Goal: Task Accomplishment & Management: Complete application form

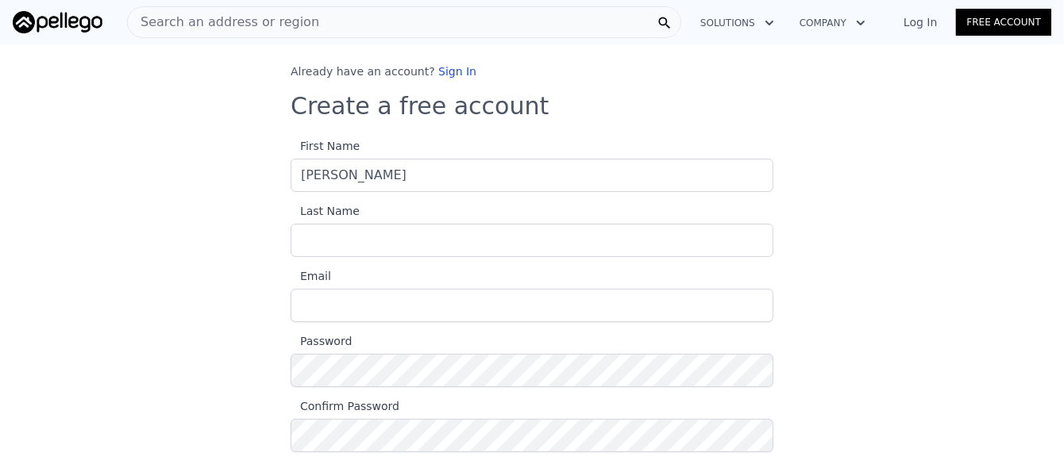
type input "[PERSON_NAME]"
type input "[EMAIL_ADDRESS][DOMAIN_NAME]"
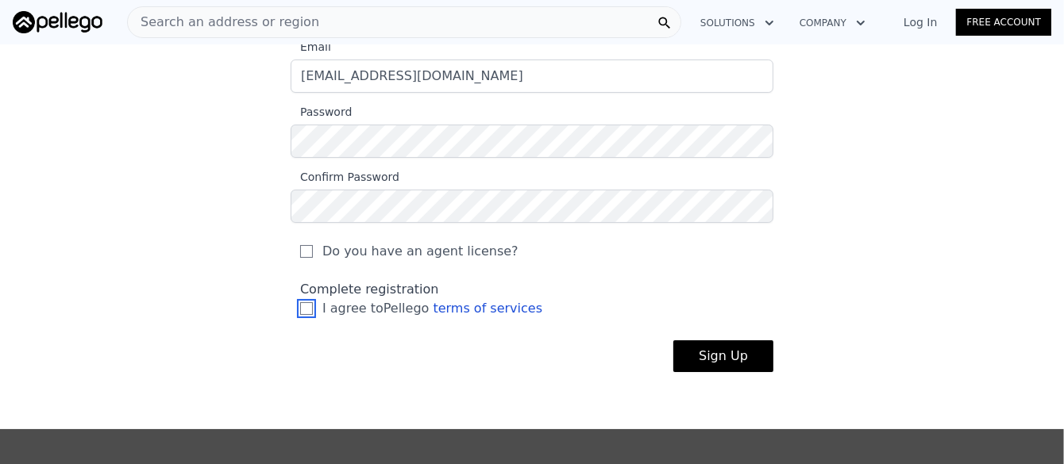
click at [300, 304] on input "I agree to Pellego terms of services" at bounding box center [306, 308] width 13 height 13
checkbox input "true"
click at [706, 356] on button "Sign Up" at bounding box center [723, 357] width 100 height 32
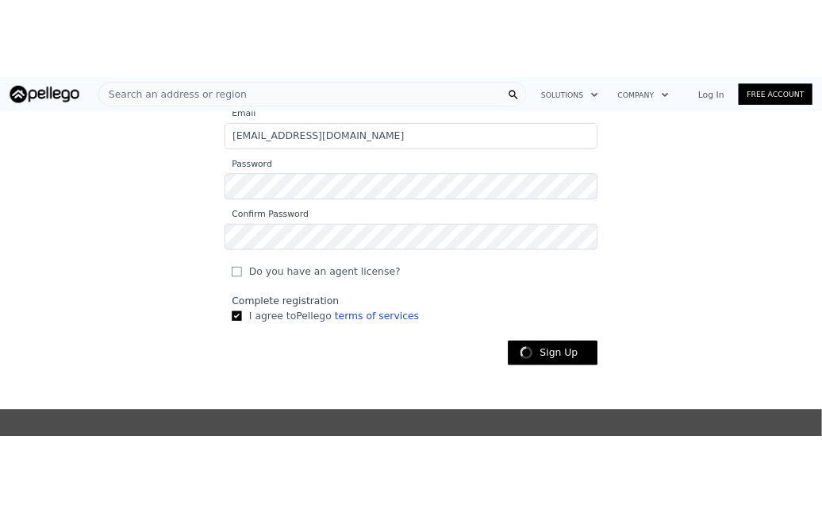
scroll to position [201, 0]
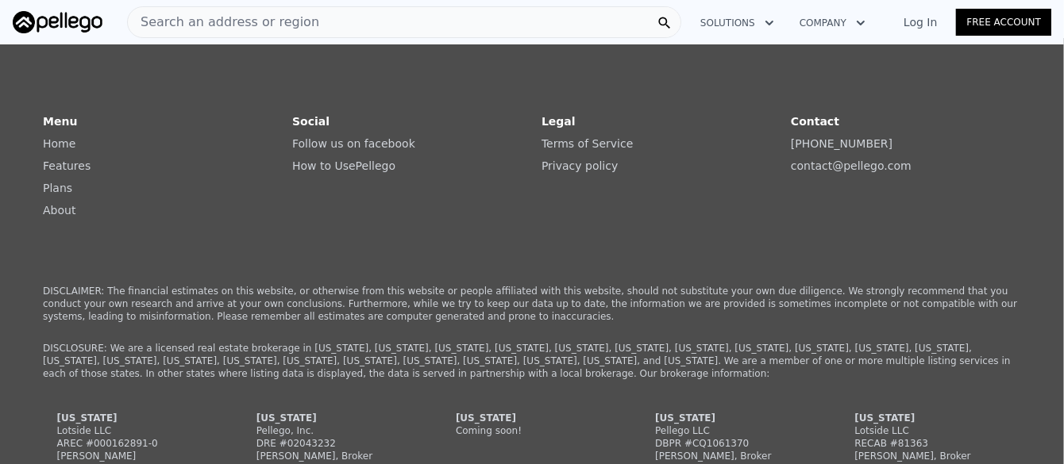
click at [996, 25] on link "Free Account" at bounding box center [1003, 22] width 95 height 27
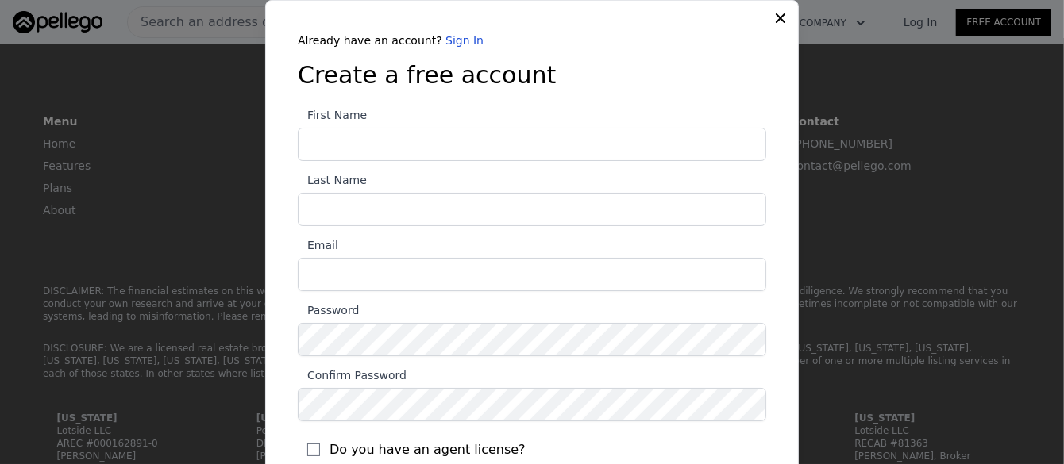
click at [379, 144] on input "First Name" at bounding box center [532, 144] width 468 height 33
type input "Sandy"
type input "Stinson"
type input "sandyk67@ymail.com"
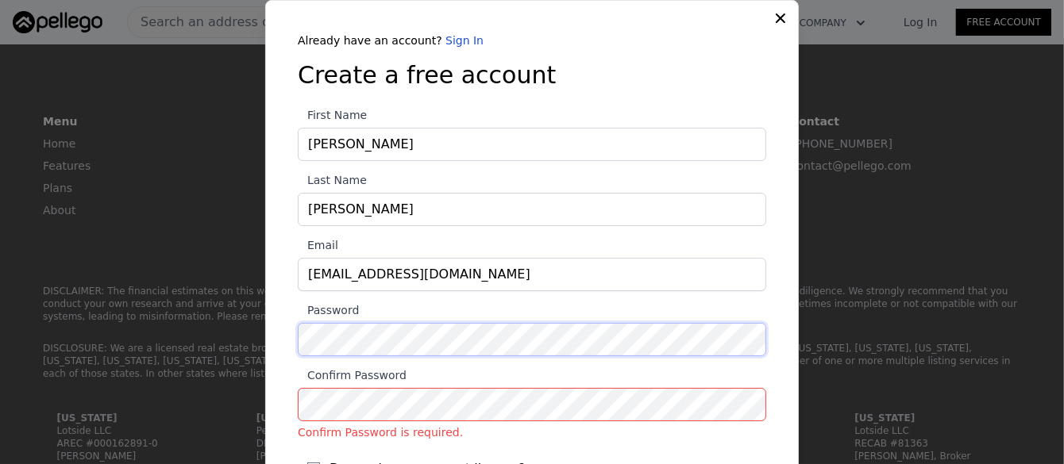
click at [287, 338] on div "Already have an account? Sign In Create a free account First Name Sandy Last Na…" at bounding box center [531, 324] width 519 height 583
click at [258, 325] on div "​ Already have an account? Sign In Create a free account First Name Sandy Last …" at bounding box center [532, 311] width 1064 height 622
click at [279, 337] on div "Already have an account? Sign In Create a free account First Name Sandy Last Na…" at bounding box center [531, 324] width 519 height 583
click at [280, 337] on div "Already have an account? Sign In Create a free account First Name Sandy Last Na…" at bounding box center [531, 324] width 519 height 583
click at [772, 17] on icon at bounding box center [780, 18] width 16 height 16
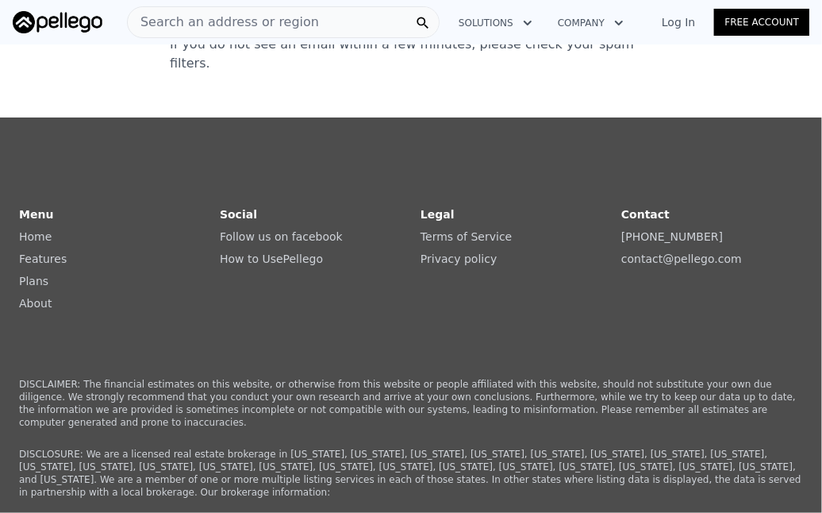
scroll to position [0, 0]
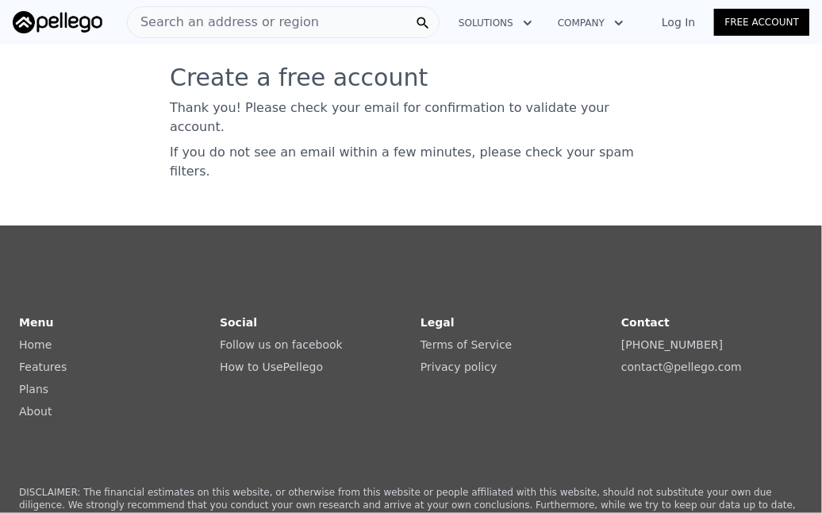
click at [758, 16] on link "Free Account" at bounding box center [761, 22] width 95 height 27
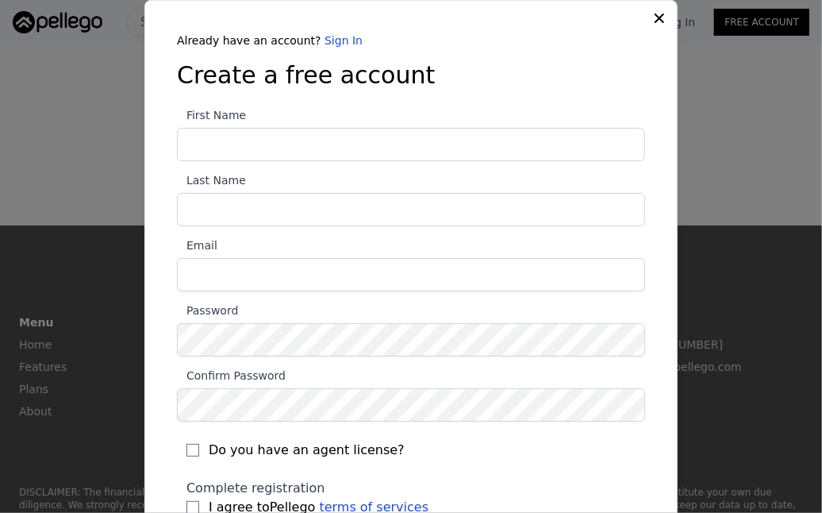
click at [421, 144] on input "First Name" at bounding box center [411, 144] width 468 height 33
type input "Sandy"
type input "Stinson"
type input "sandyk67@ymail.com"
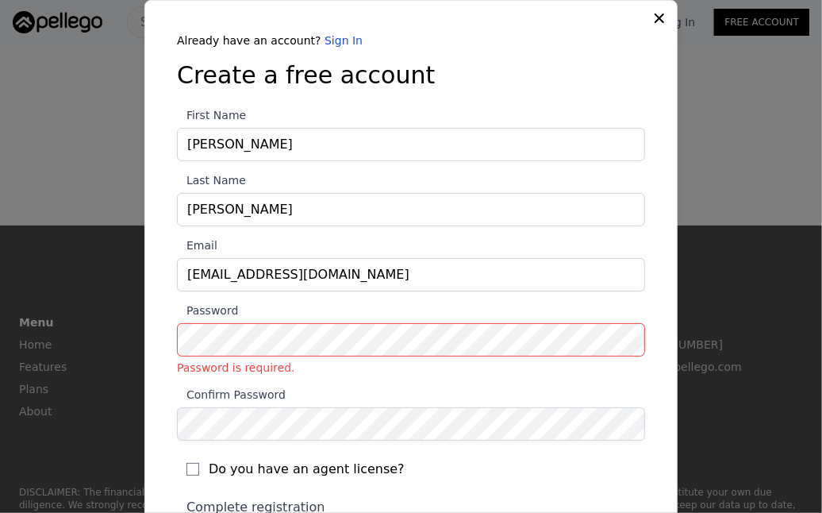
click at [656, 16] on icon at bounding box center [660, 18] width 16 height 16
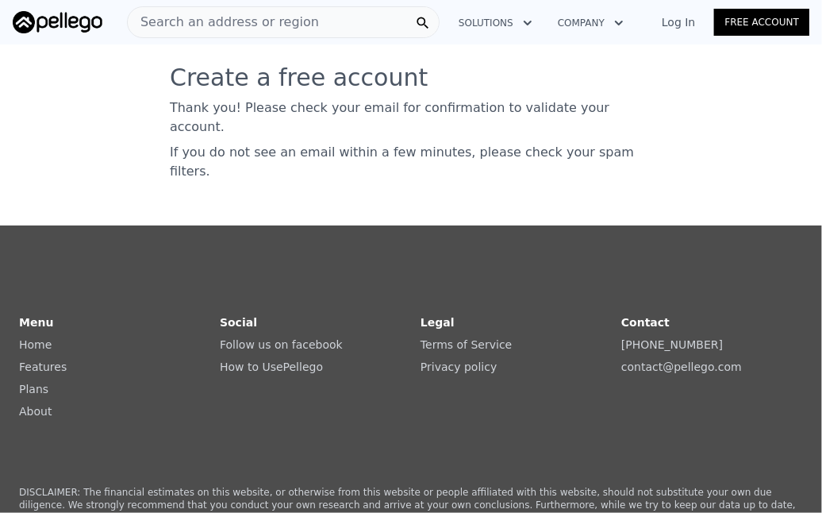
click at [685, 17] on link "Log In" at bounding box center [678, 22] width 71 height 16
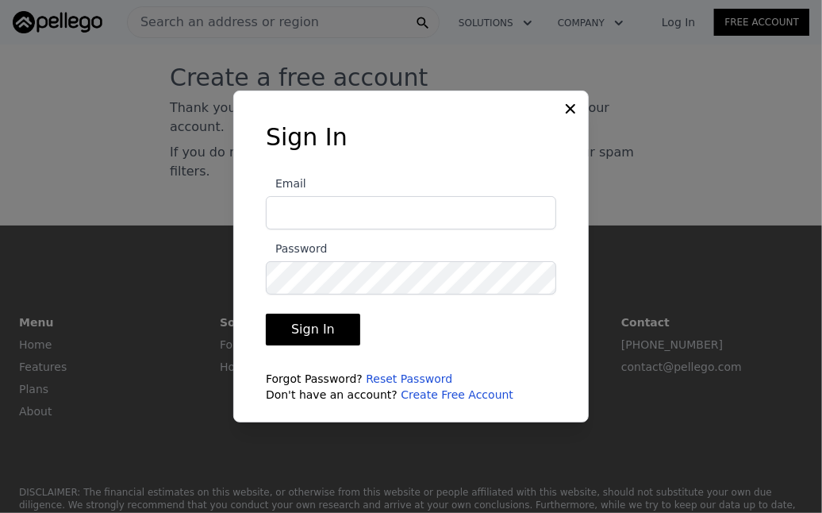
type input "sandyk67@ymail.com"
click at [310, 322] on button "Sign In" at bounding box center [313, 330] width 94 height 32
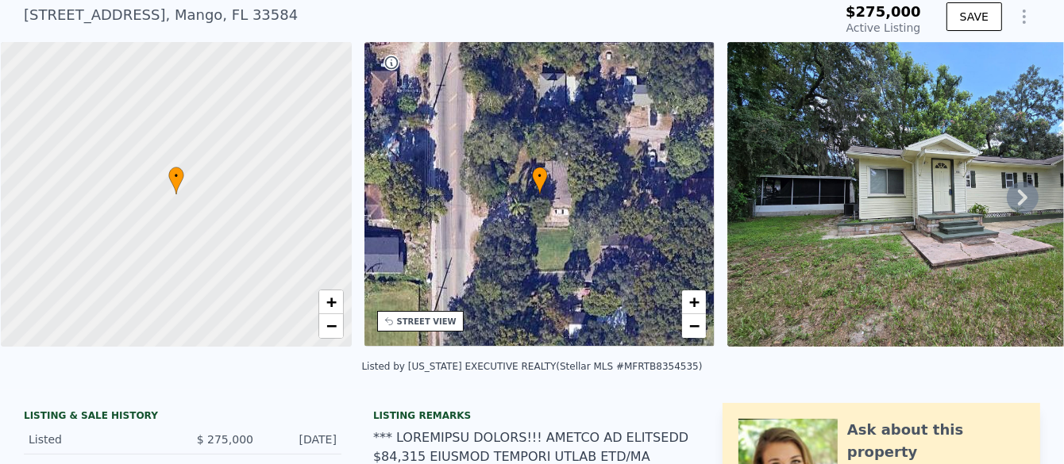
scroll to position [5, 0]
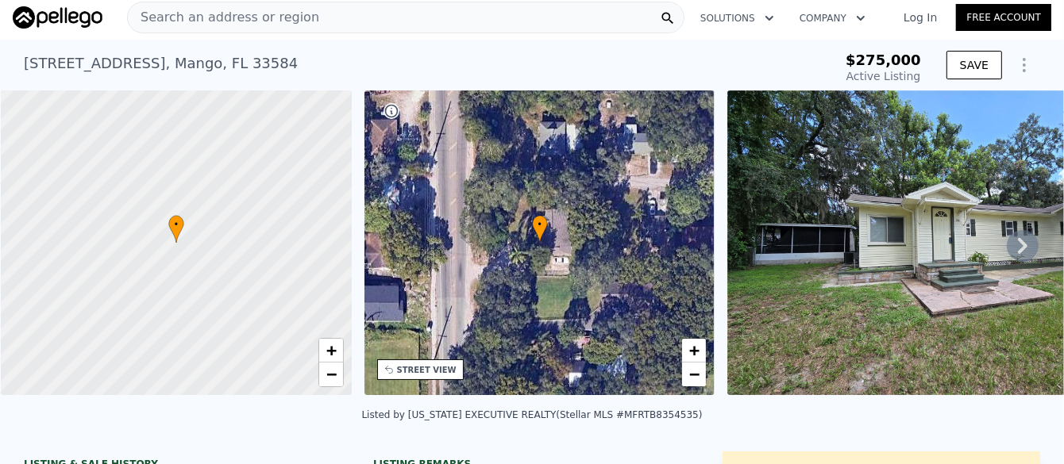
click at [1007, 244] on icon at bounding box center [1023, 246] width 32 height 32
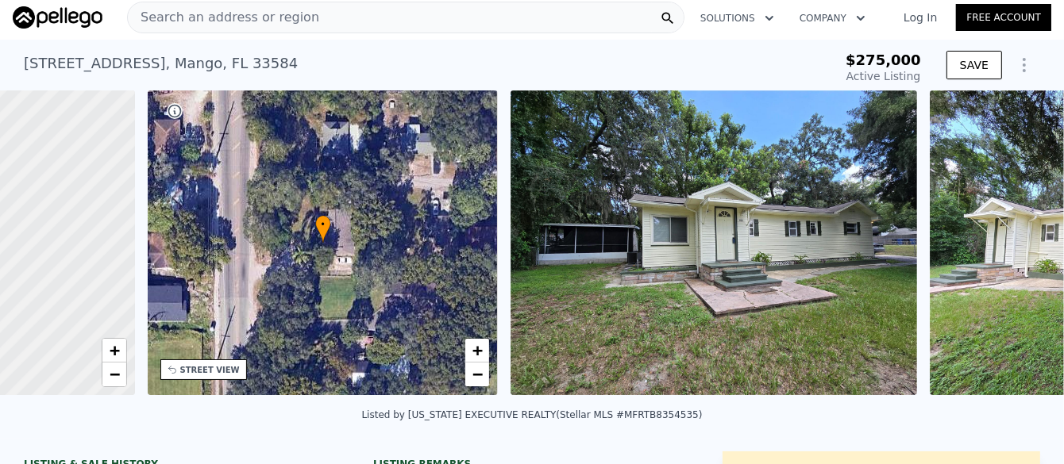
scroll to position [0, 369]
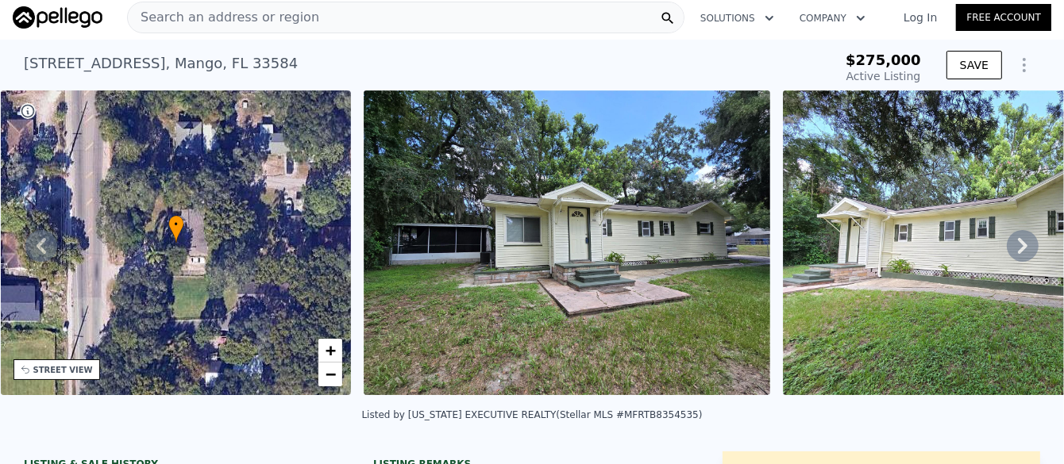
click at [1007, 243] on icon at bounding box center [1023, 246] width 32 height 32
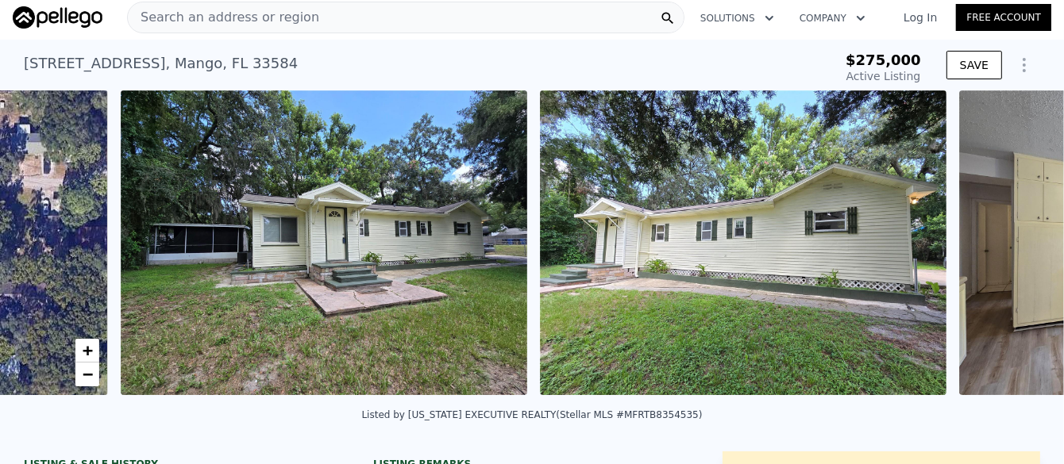
scroll to position [0, 726]
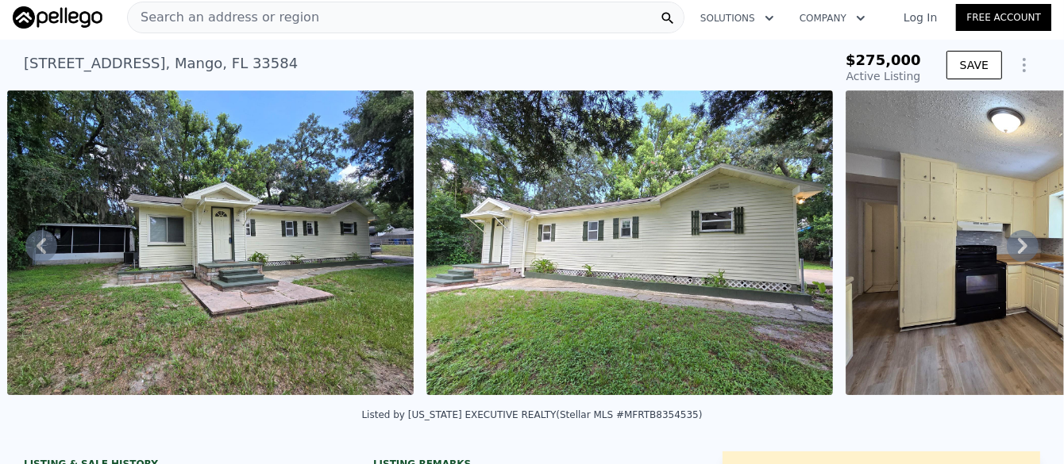
click at [1007, 243] on icon at bounding box center [1023, 246] width 32 height 32
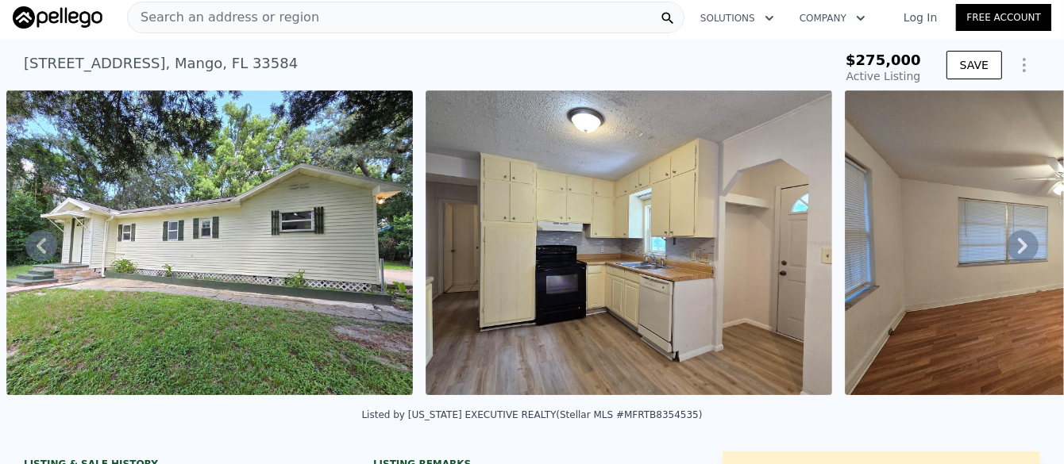
click at [1007, 243] on icon at bounding box center [1023, 246] width 32 height 32
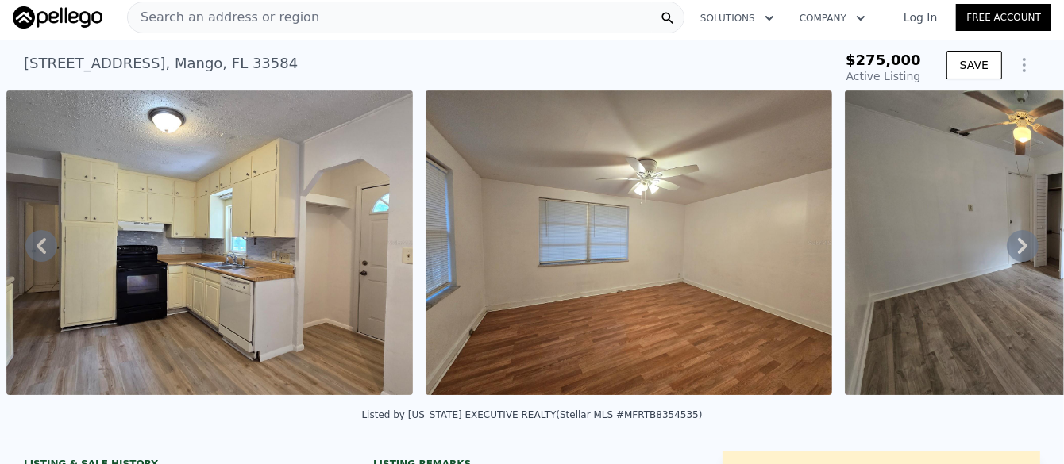
click at [1007, 243] on icon at bounding box center [1023, 246] width 32 height 32
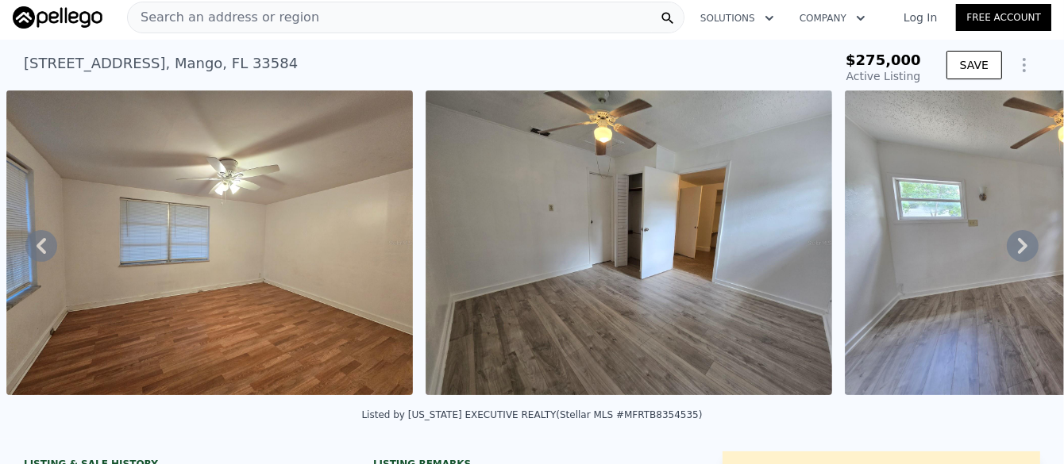
click at [1007, 243] on icon at bounding box center [1023, 246] width 32 height 32
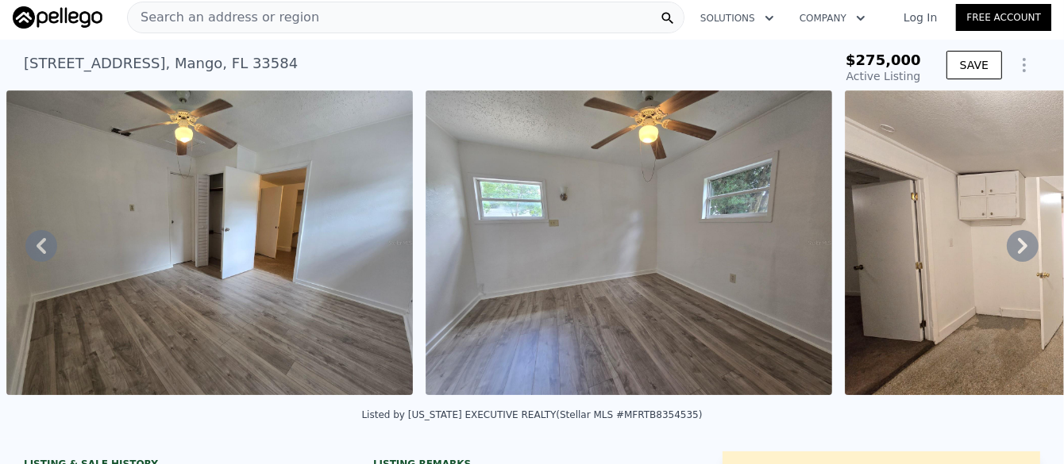
click at [1007, 243] on icon at bounding box center [1023, 246] width 32 height 32
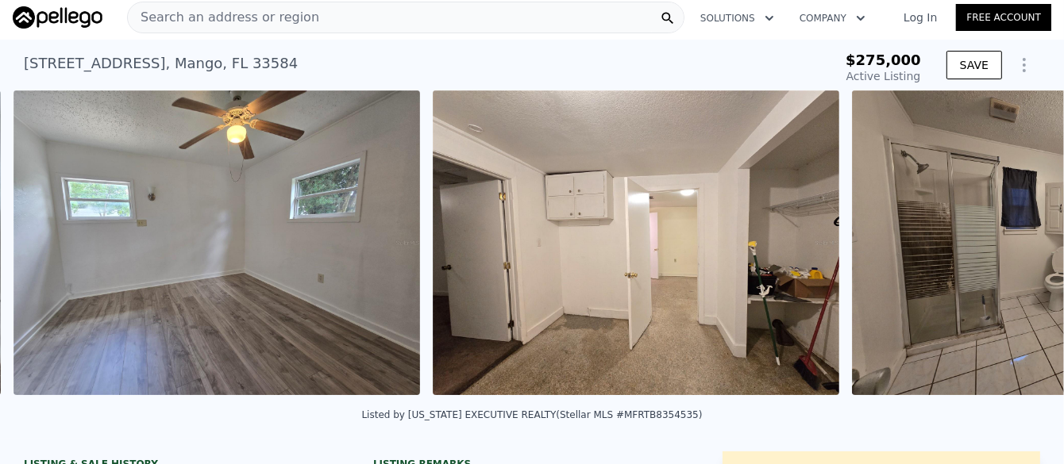
scroll to position [0, 2821]
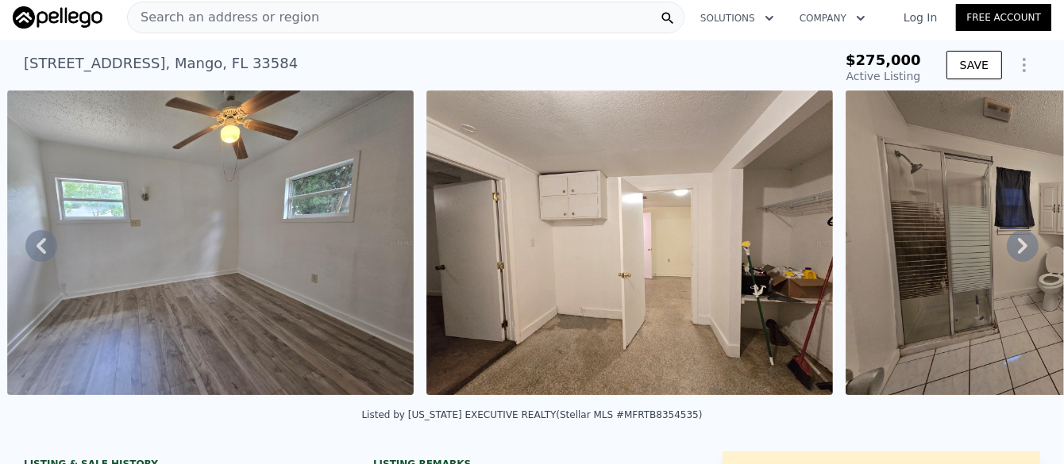
click at [1007, 243] on icon at bounding box center [1023, 246] width 32 height 32
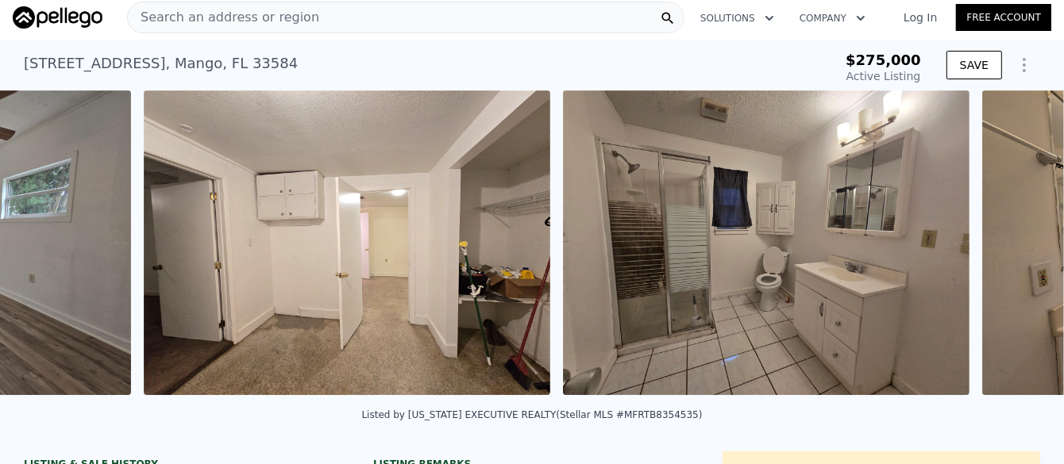
scroll to position [0, 3241]
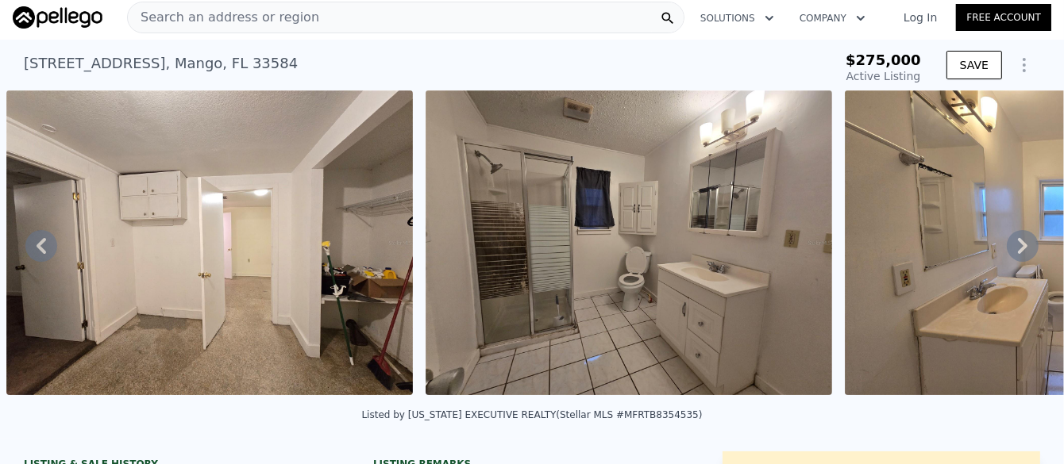
click at [1007, 243] on icon at bounding box center [1023, 246] width 32 height 32
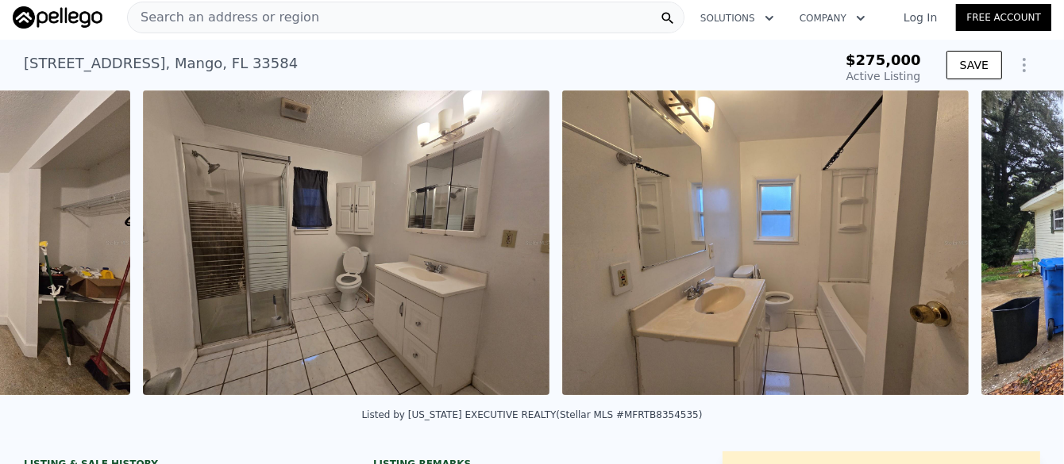
scroll to position [0, 3659]
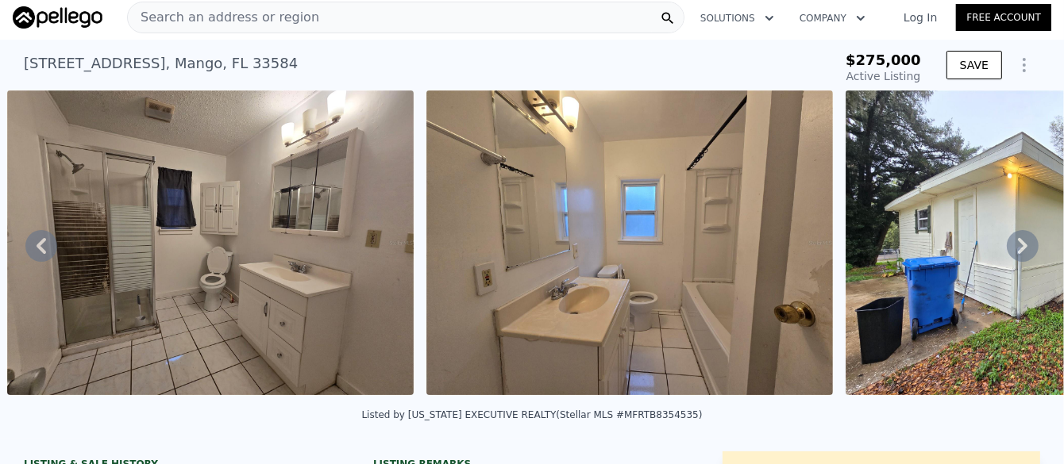
click at [1007, 243] on icon at bounding box center [1023, 246] width 32 height 32
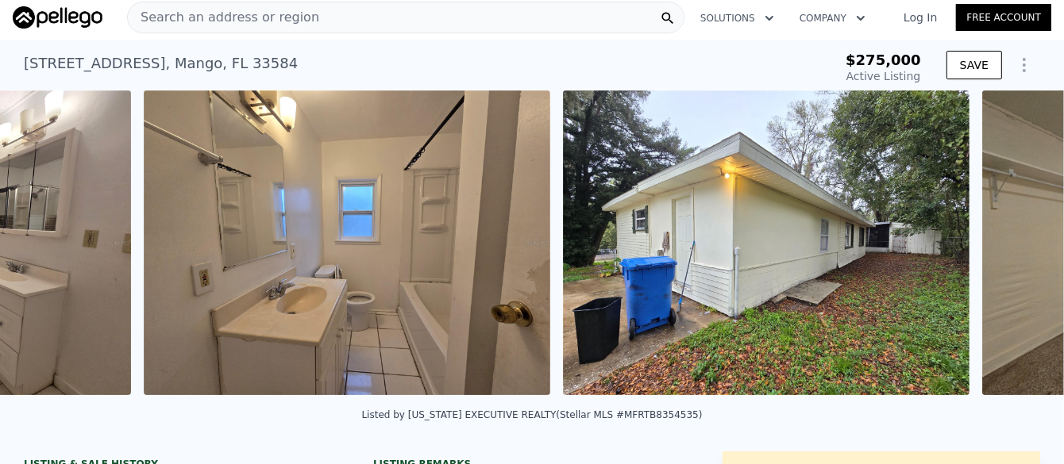
scroll to position [0, 4079]
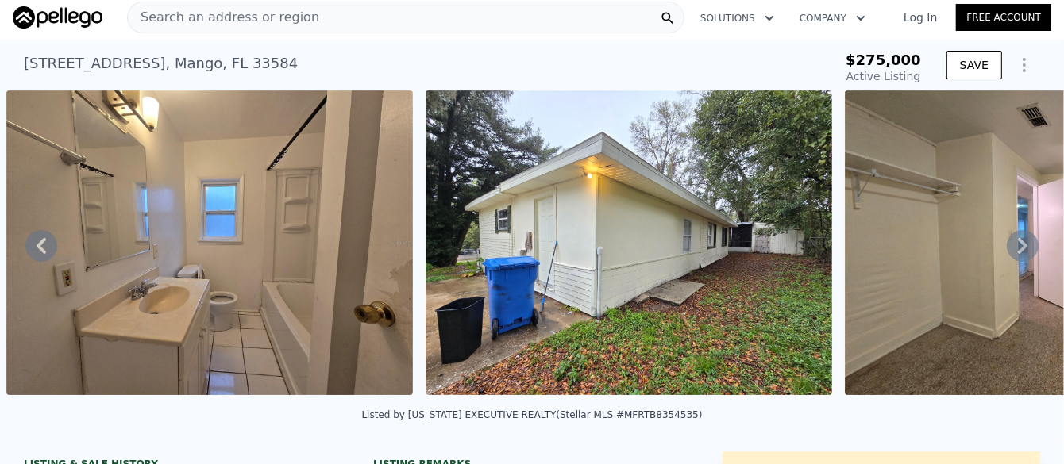
click at [925, 278] on img at bounding box center [1048, 242] width 406 height 305
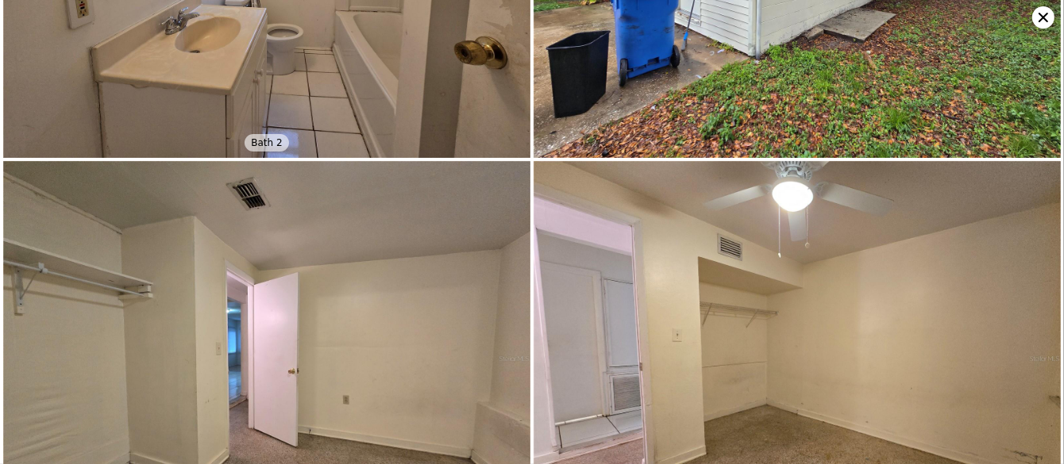
scroll to position [1970, 0]
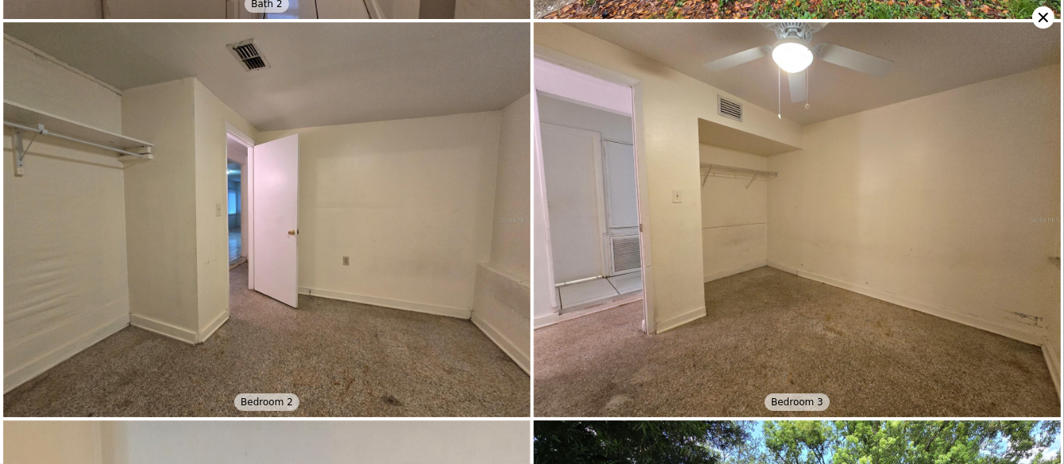
click at [114, 331] on img at bounding box center [266, 219] width 527 height 395
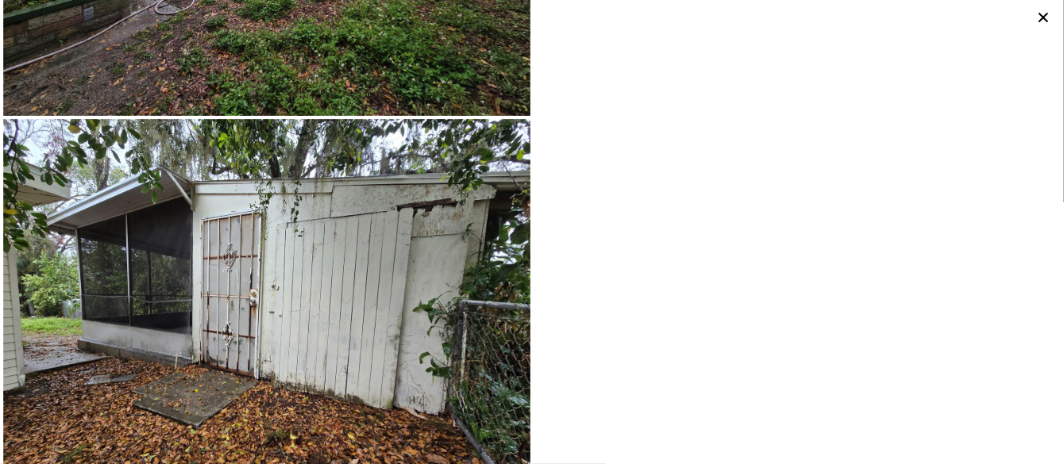
scroll to position [3383, 0]
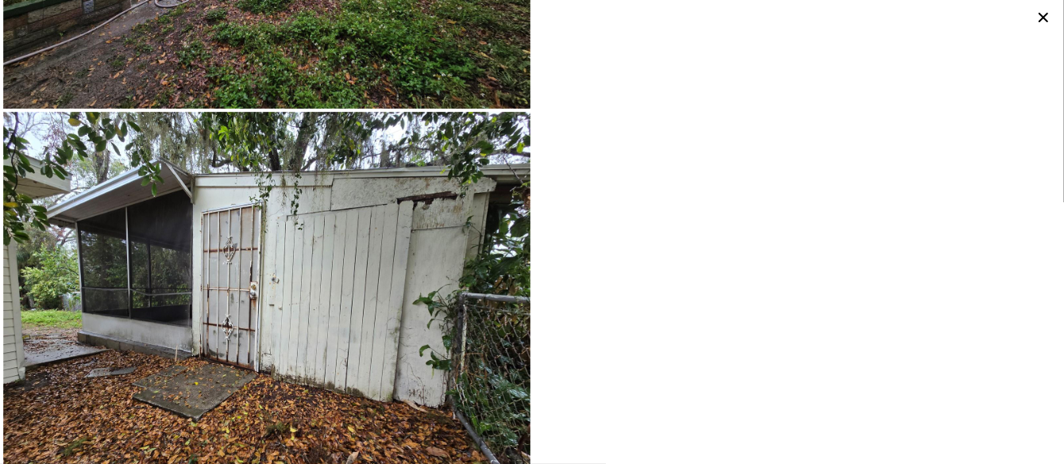
click at [1037, 20] on icon at bounding box center [1043, 17] width 22 height 22
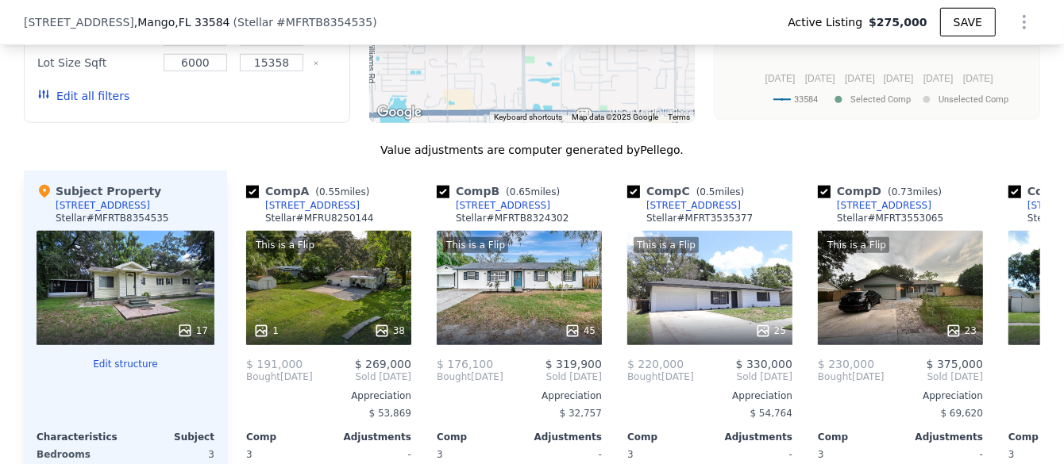
scroll to position [1429, 0]
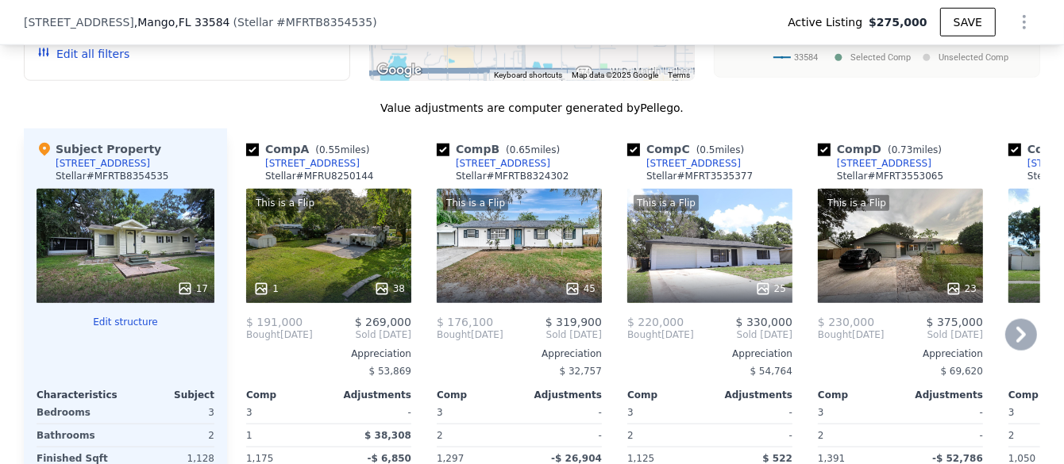
click at [1019, 343] on icon at bounding box center [1021, 335] width 10 height 16
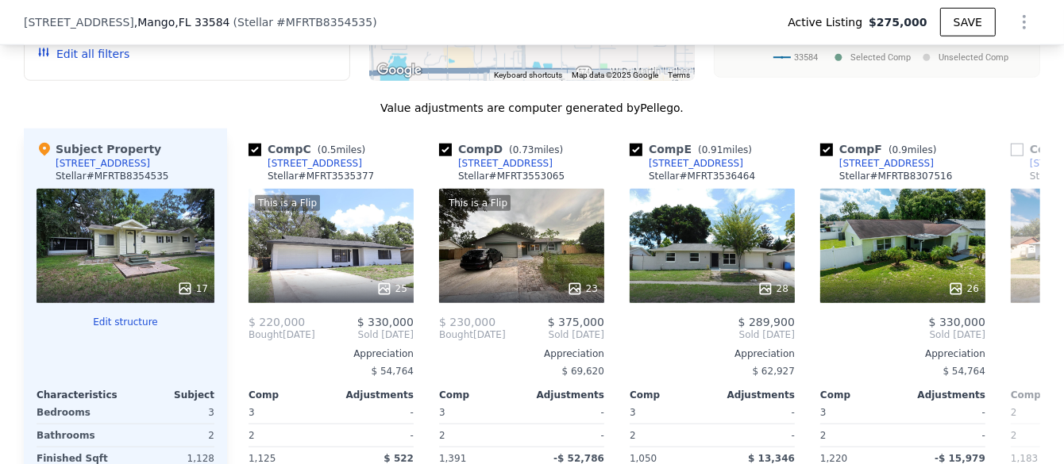
scroll to position [0, 381]
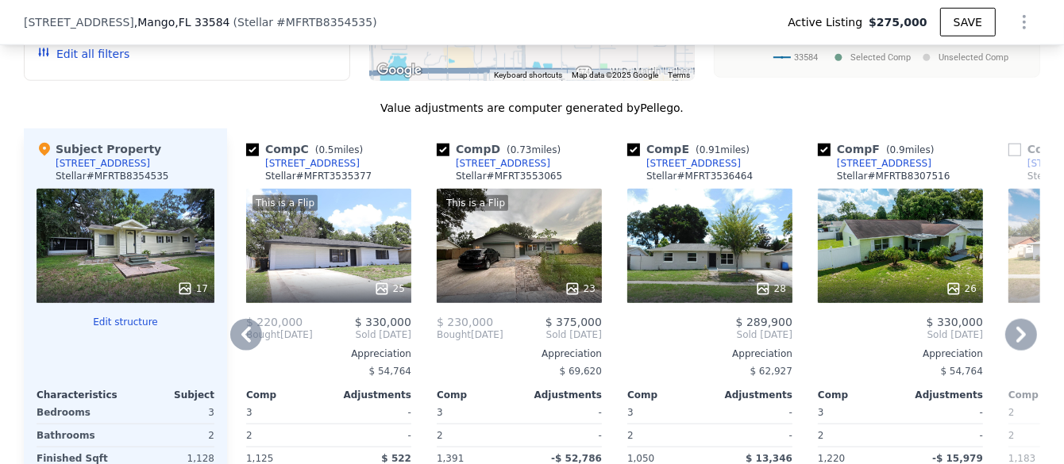
click at [1019, 343] on icon at bounding box center [1021, 335] width 10 height 16
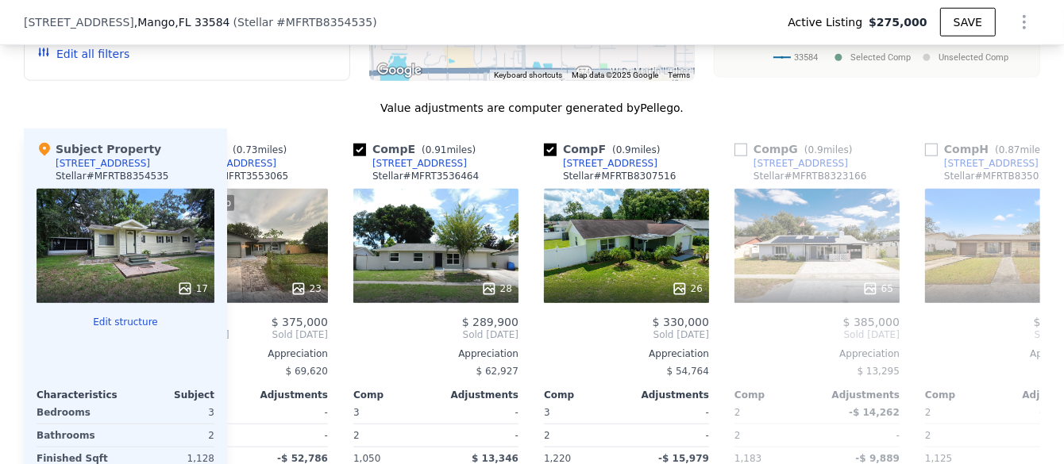
scroll to position [0, 762]
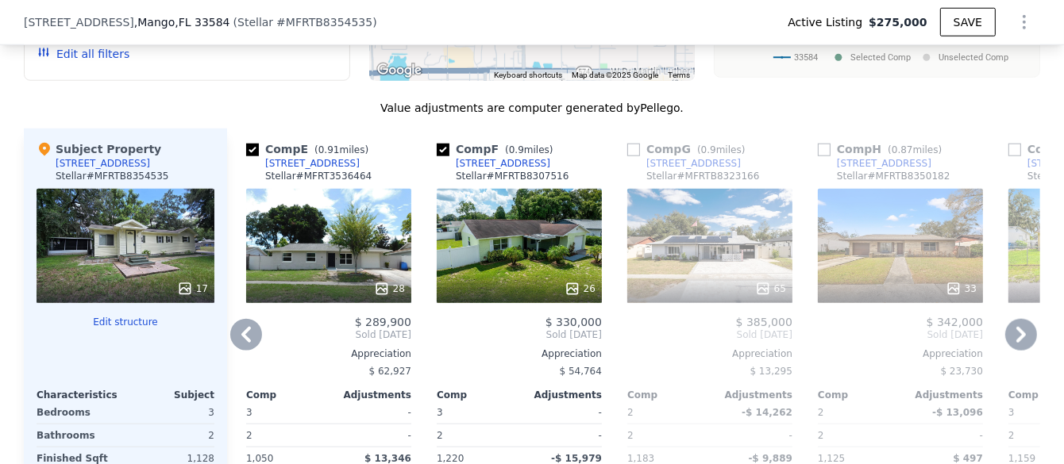
click at [1019, 343] on icon at bounding box center [1021, 335] width 10 height 16
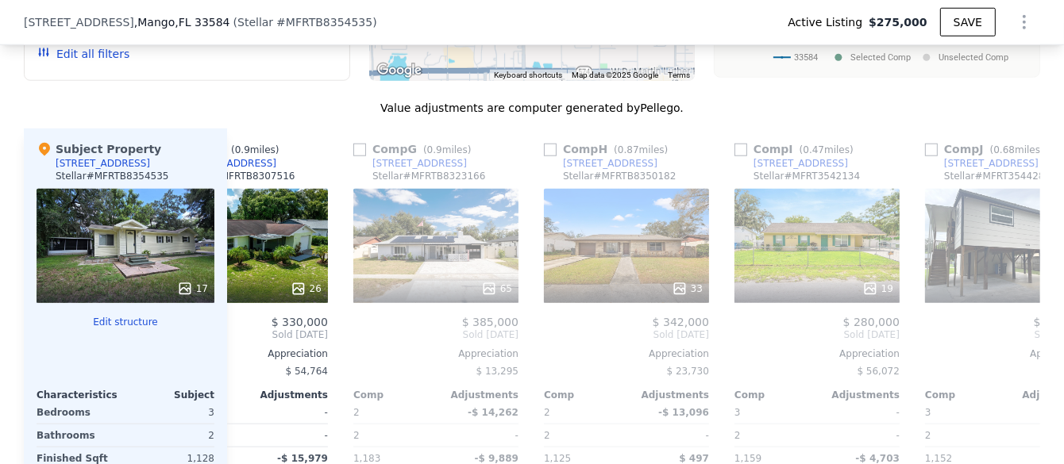
scroll to position [0, 1144]
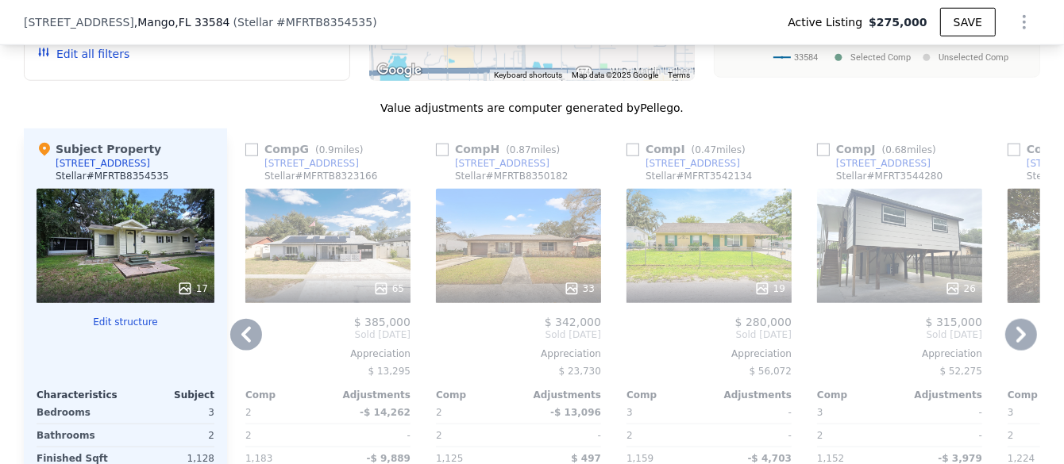
click at [1016, 343] on icon at bounding box center [1021, 335] width 10 height 16
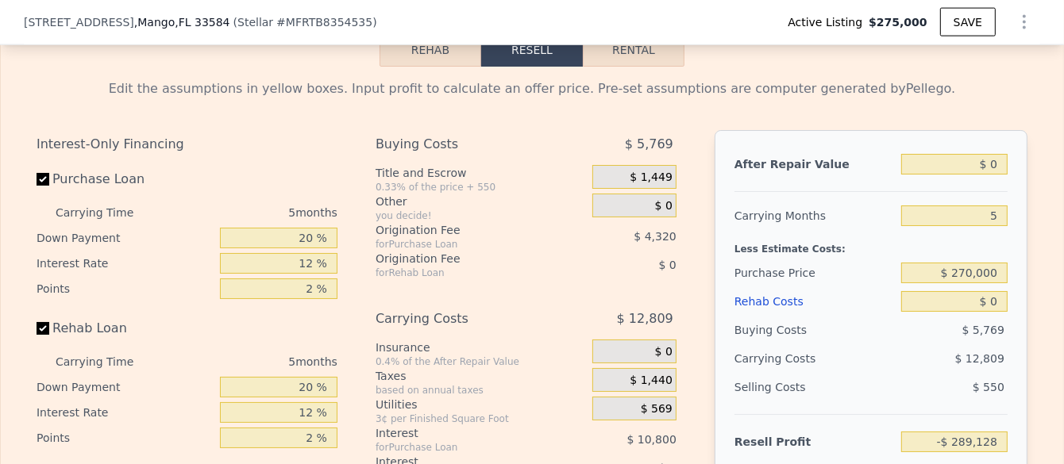
scroll to position [2064, 0]
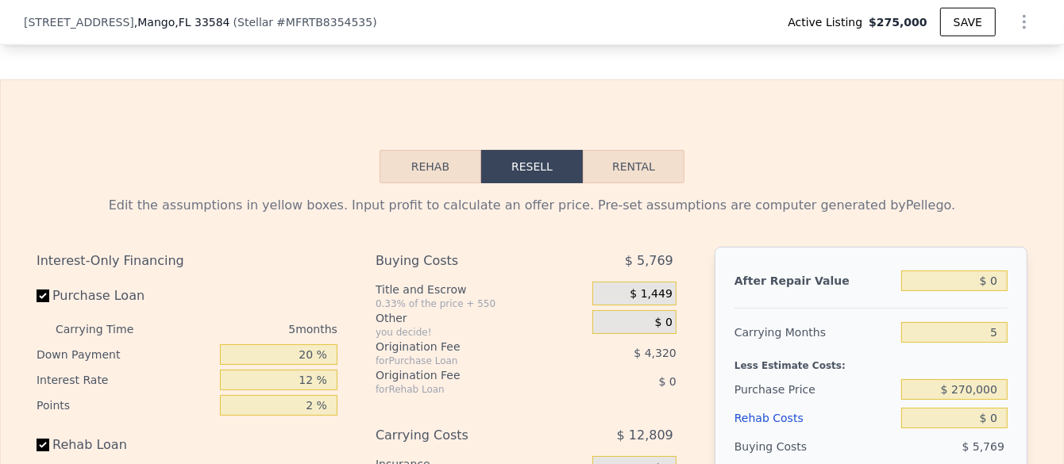
click at [442, 183] on button "Rehab" at bounding box center [430, 166] width 102 height 33
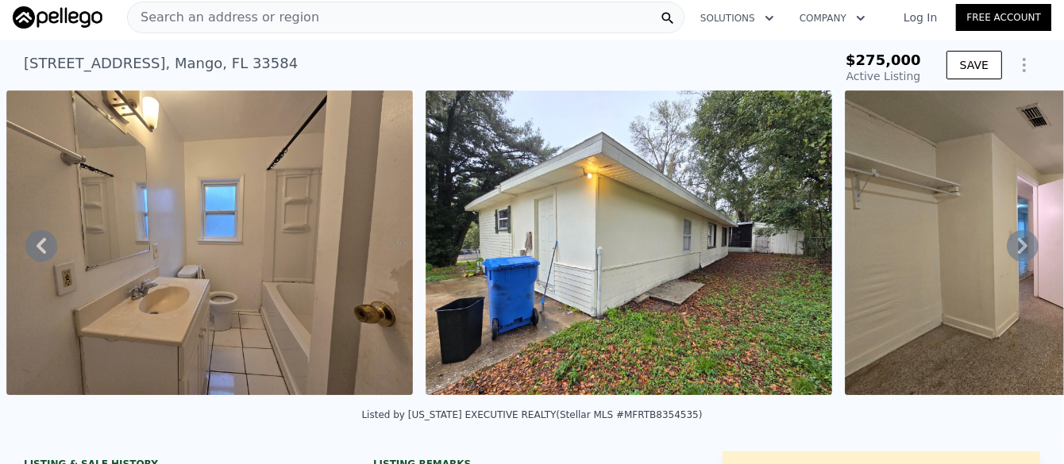
scroll to position [0, 0]
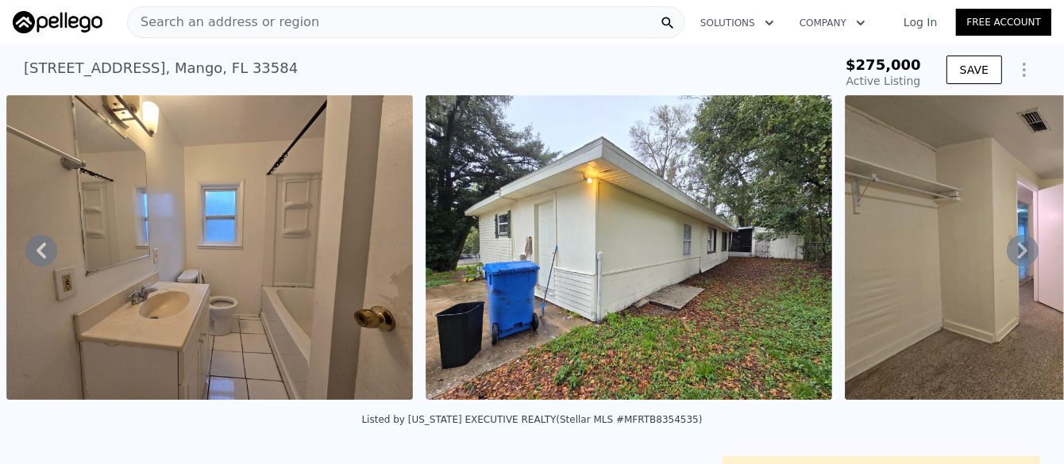
click at [310, 16] on div "Search an address or region" at bounding box center [405, 22] width 557 height 32
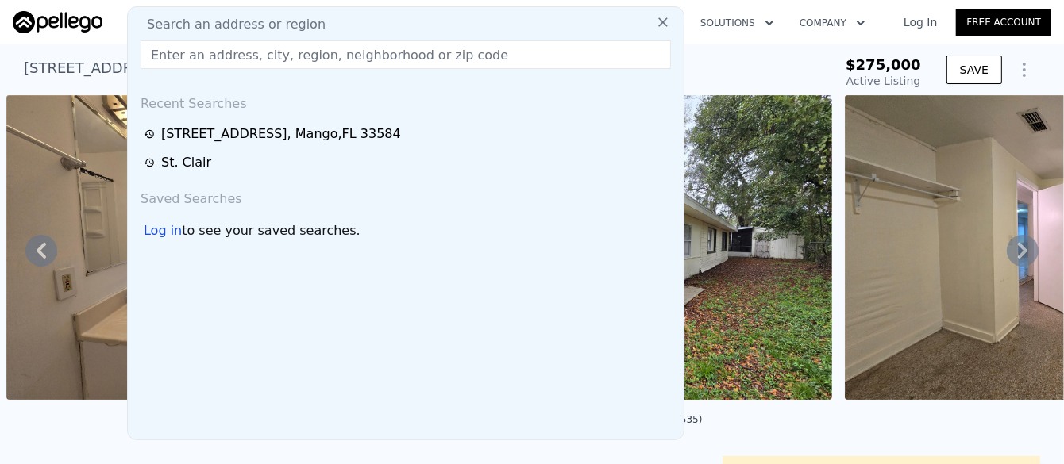
click at [655, 17] on icon at bounding box center [663, 22] width 16 height 16
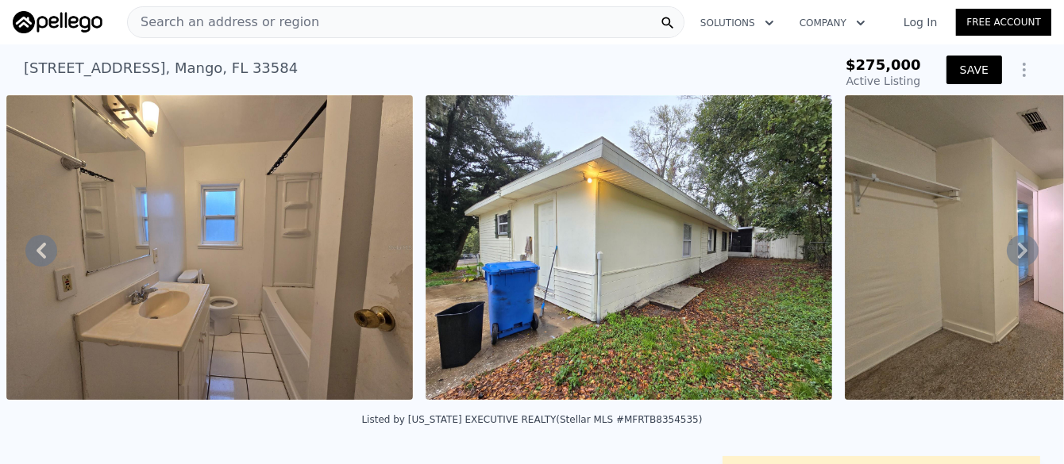
click at [964, 56] on button "SAVE" at bounding box center [974, 70] width 56 height 29
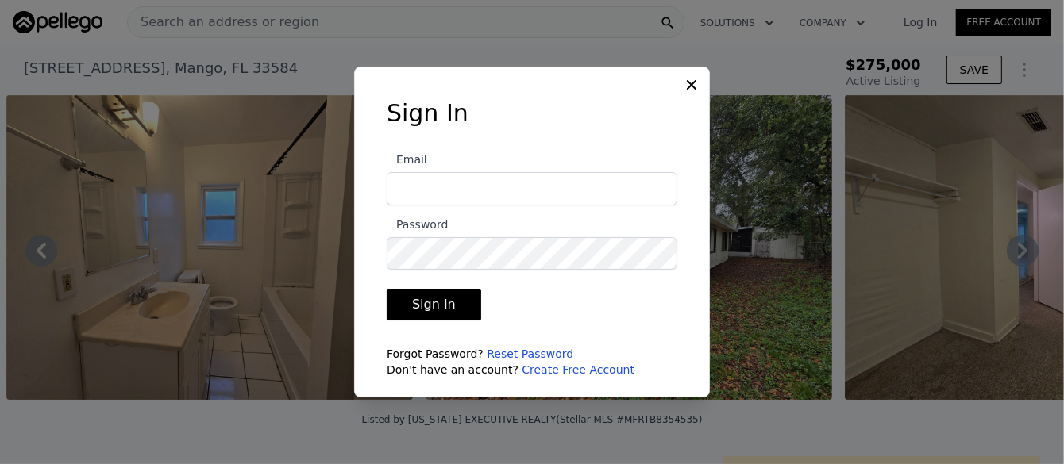
type input "sandyk67@ymail.com"
click at [434, 297] on button "Sign In" at bounding box center [434, 305] width 94 height 32
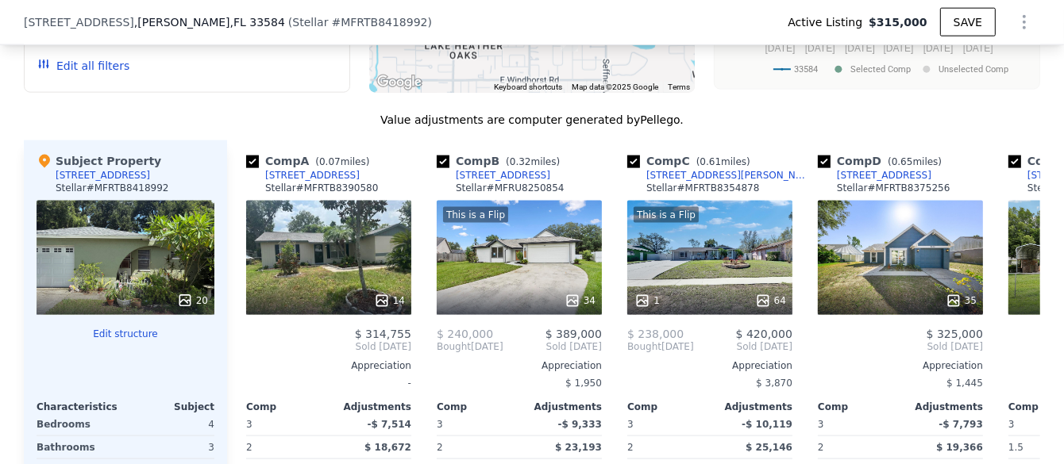
scroll to position [1979, 0]
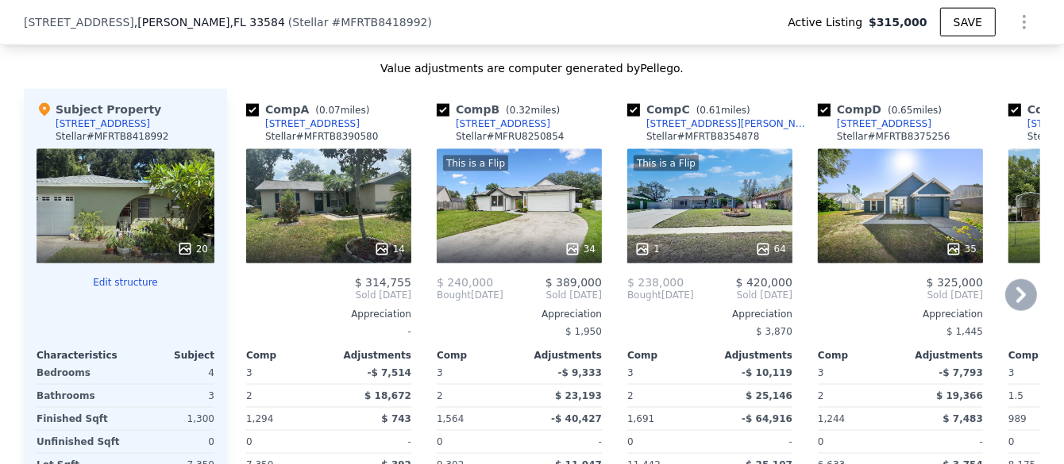
click at [1016, 303] on icon at bounding box center [1021, 295] width 10 height 16
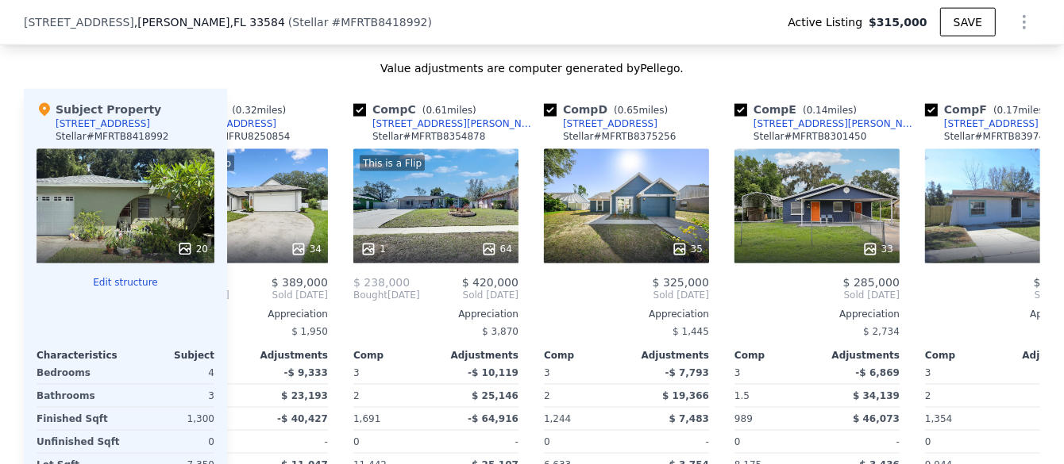
scroll to position [0, 381]
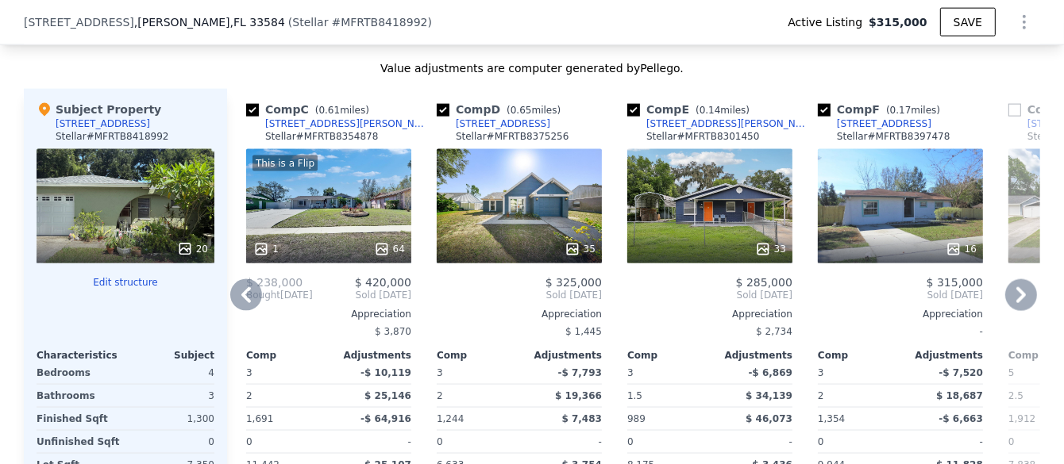
click at [1019, 311] on icon at bounding box center [1021, 295] width 32 height 32
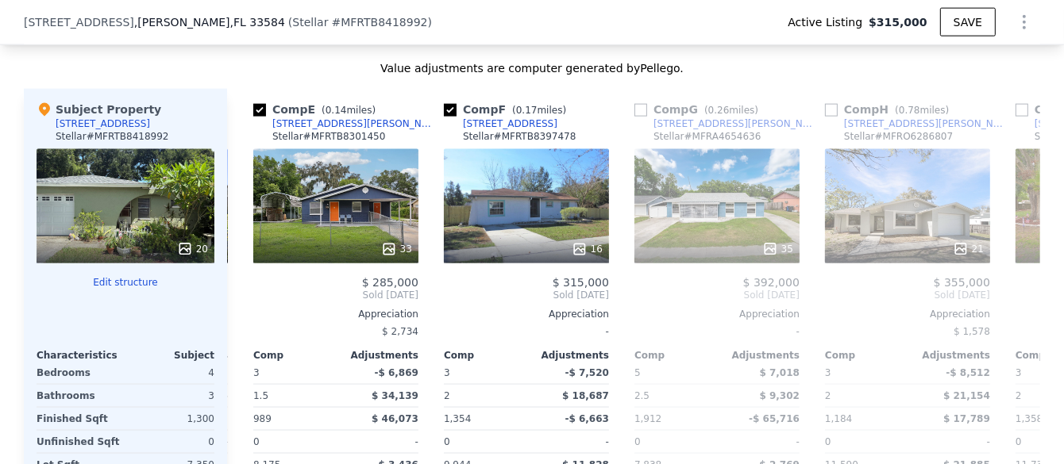
scroll to position [0, 762]
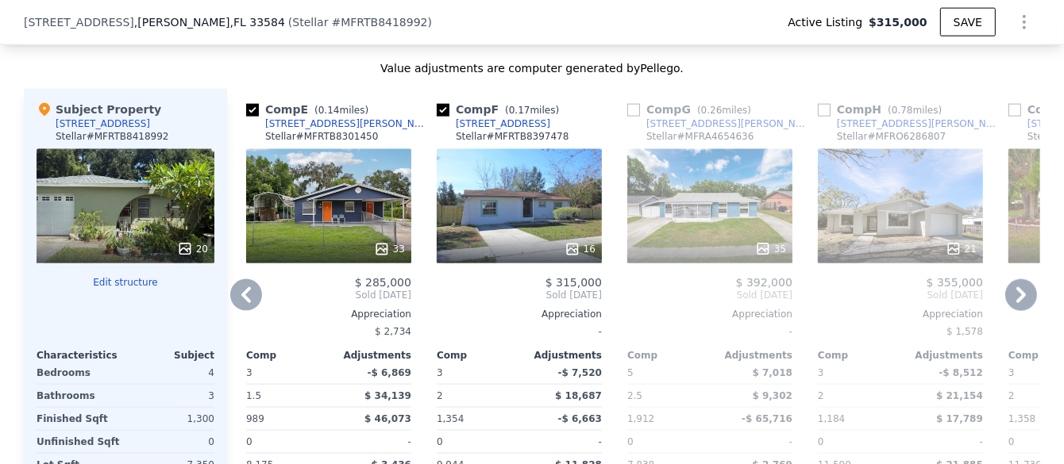
click at [1014, 310] on icon at bounding box center [1021, 295] width 32 height 32
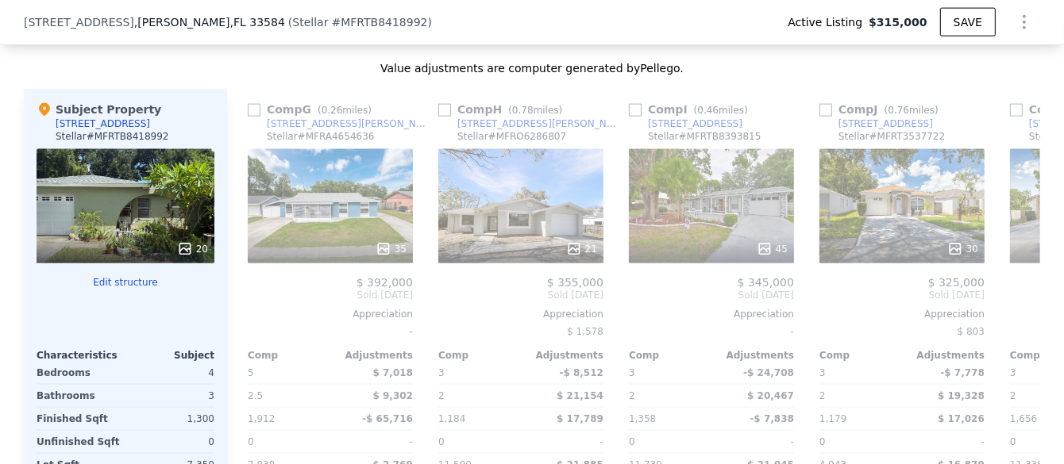
scroll to position [0, 1144]
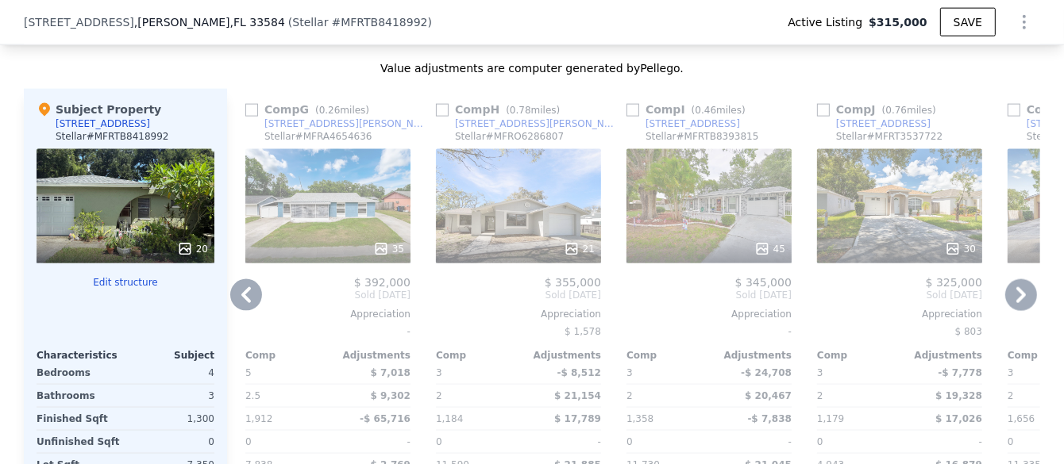
click at [1018, 303] on icon at bounding box center [1021, 295] width 10 height 16
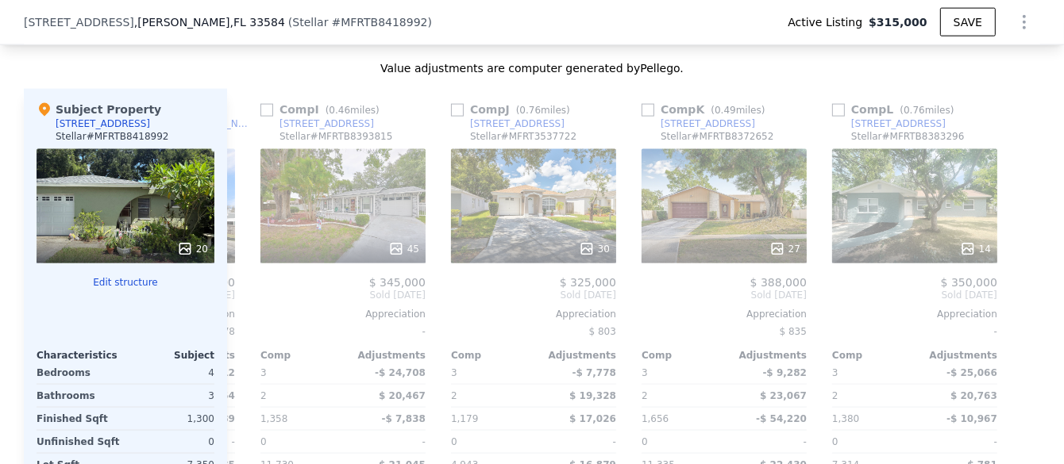
scroll to position [0, 1511]
click at [244, 307] on icon at bounding box center [246, 295] width 32 height 32
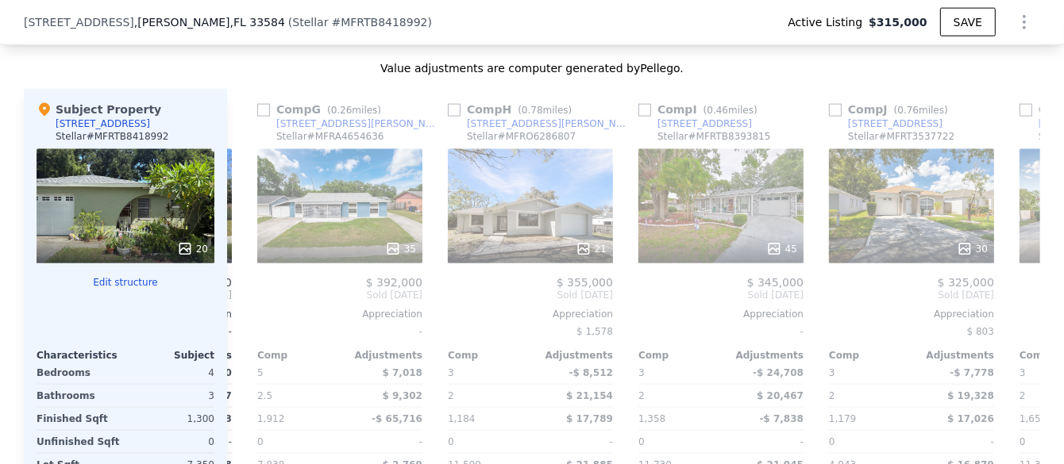
scroll to position [0, 1130]
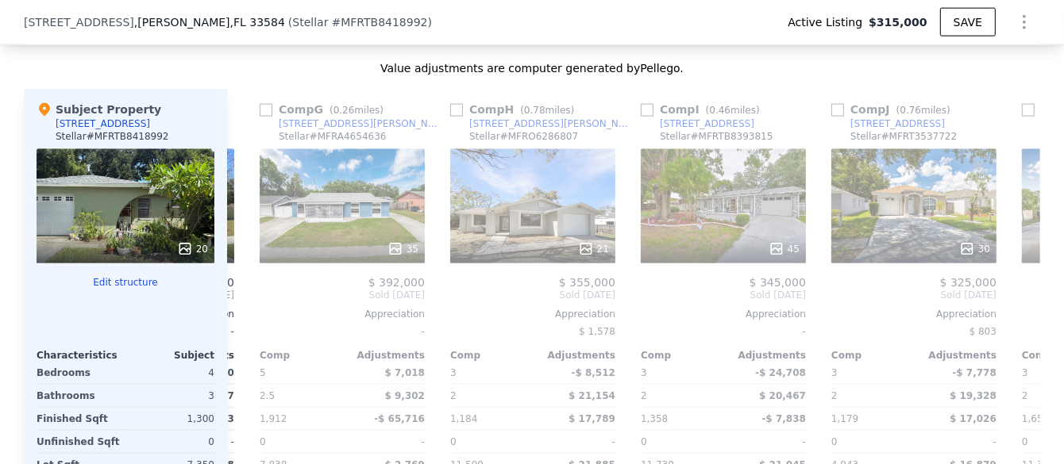
click at [244, 307] on div "Comp A ( 0.07 miles) [STREET_ADDRESS] [PERSON_NAME] # MFRTB8390580 14 $ 314,755…" at bounding box center [633, 344] width 813 height 510
click at [241, 310] on icon at bounding box center [246, 295] width 32 height 32
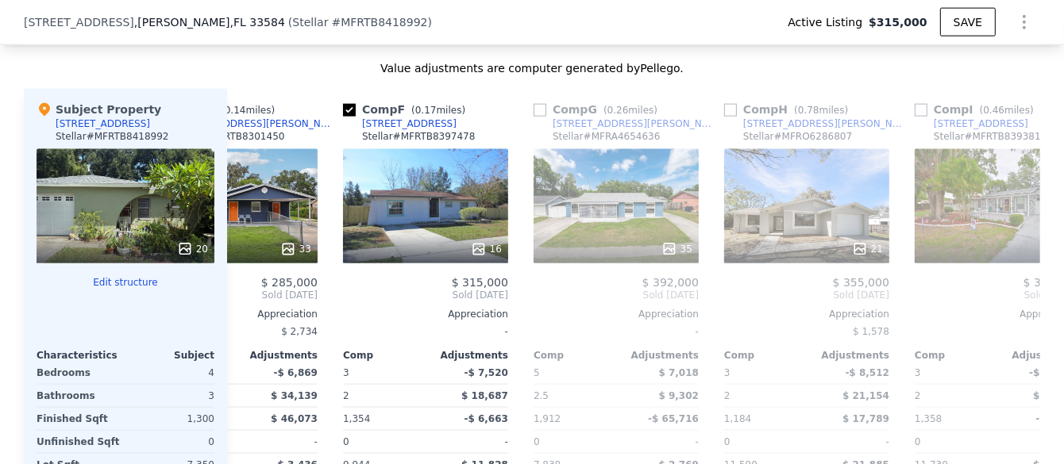
scroll to position [0, 749]
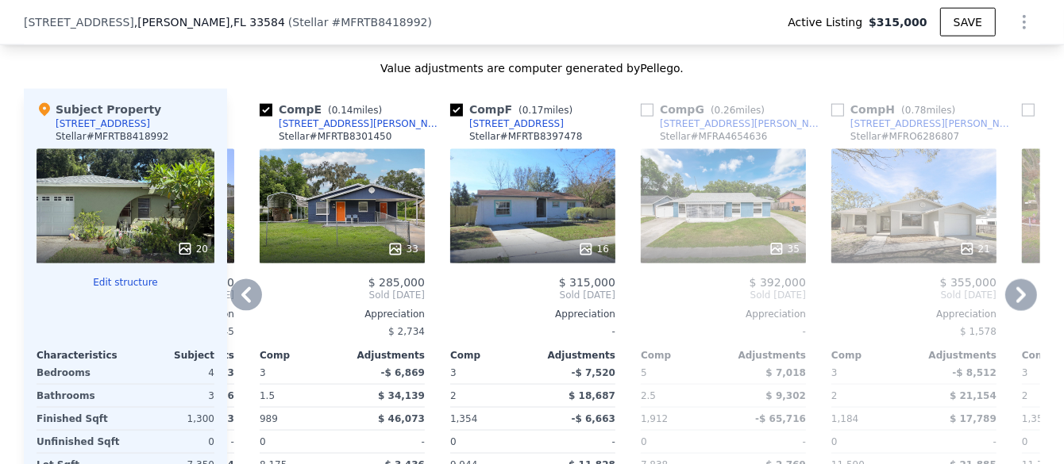
click at [241, 310] on icon at bounding box center [246, 295] width 32 height 32
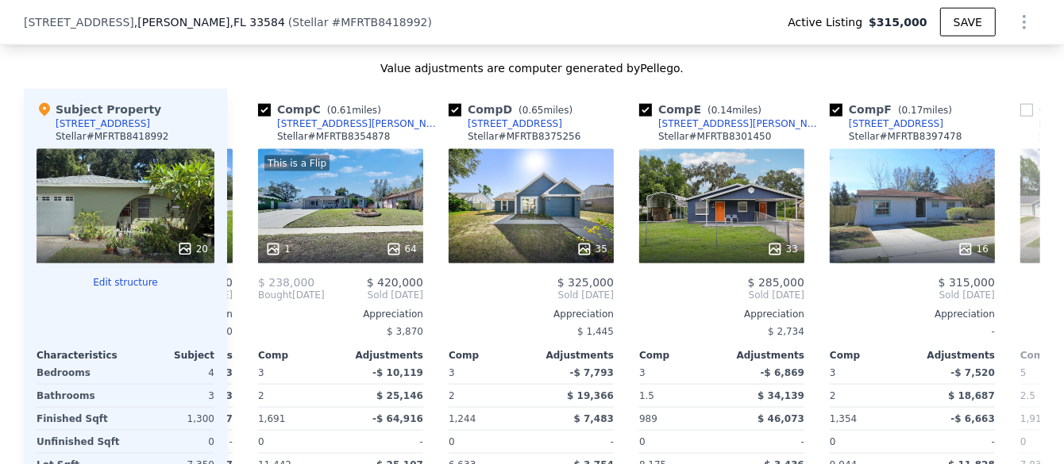
scroll to position [0, 367]
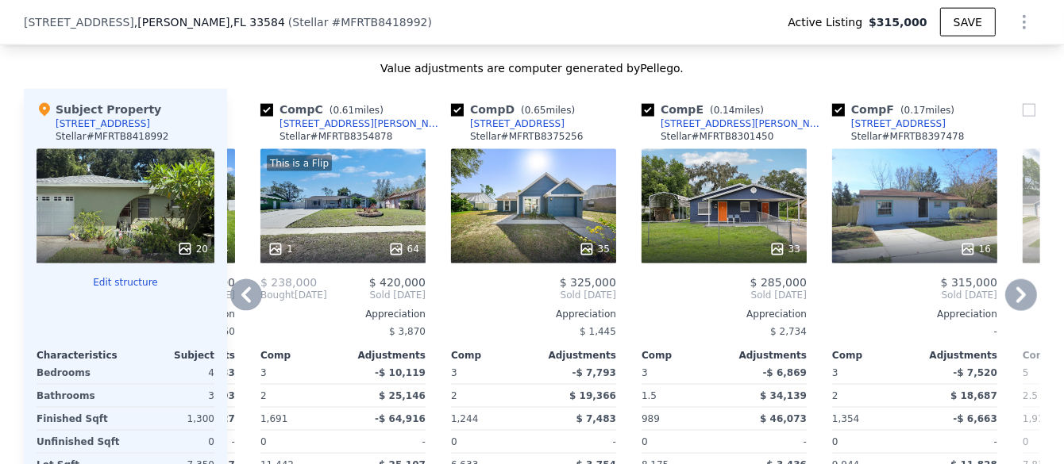
click at [240, 310] on icon at bounding box center [246, 295] width 32 height 32
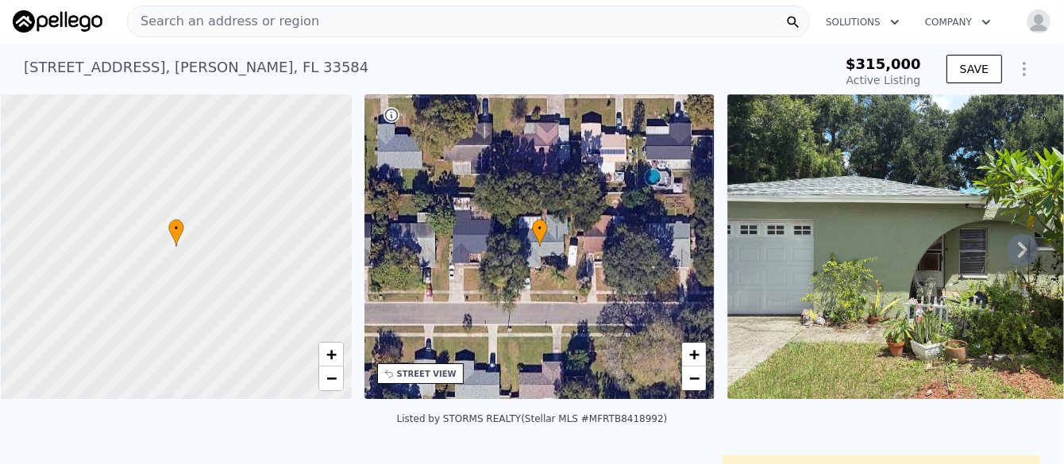
scroll to position [0, 0]
